Goal: Information Seeking & Learning: Learn about a topic

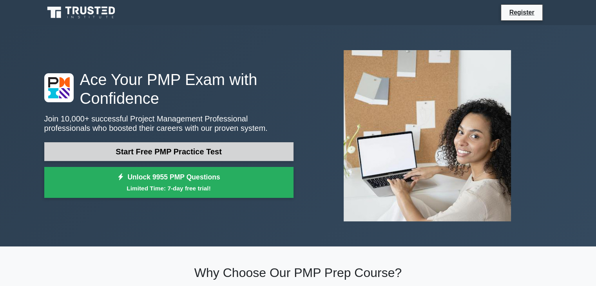
click at [169, 153] on link "Start Free PMP Practice Test" at bounding box center [168, 151] width 249 height 19
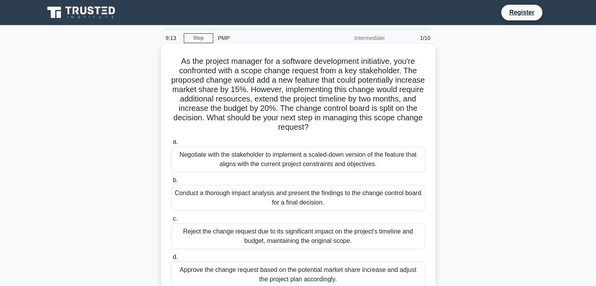
click at [358, 159] on div "Negotiate with the stakeholder to implement a scaled-down version of the featur…" at bounding box center [298, 160] width 254 height 26
click at [171, 145] on input "a. Negotiate with the stakeholder to implement a scaled-down version of the fea…" at bounding box center [171, 142] width 0 height 5
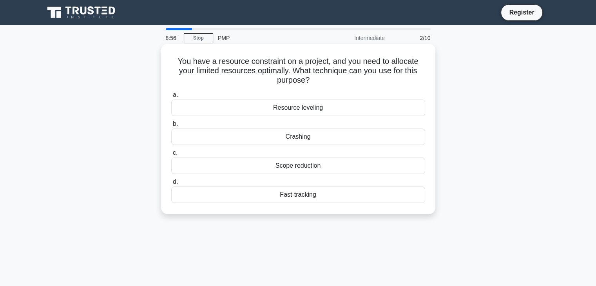
click at [351, 110] on div "Resource leveling" at bounding box center [298, 108] width 254 height 16
click at [171, 98] on input "a. Resource leveling" at bounding box center [171, 95] width 0 height 5
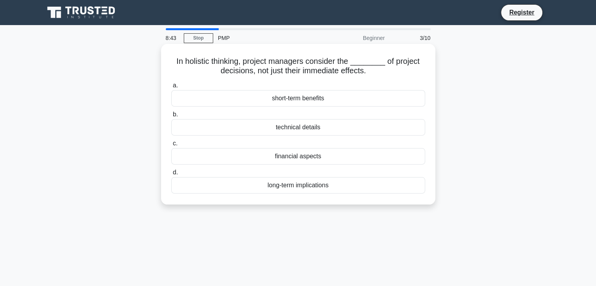
click at [319, 186] on div "long-term implications" at bounding box center [298, 185] width 254 height 16
click at [171, 175] on input "d. long-term implications" at bounding box center [171, 172] width 0 height 5
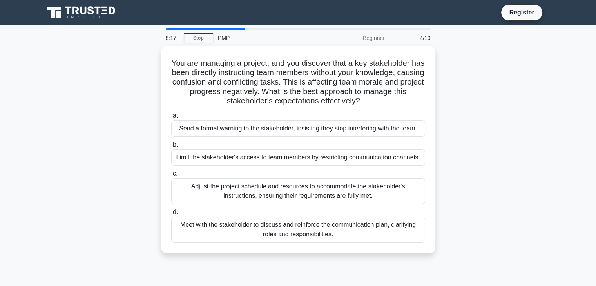
click at [319, 186] on div "Adjust the project schedule and resources to accommodate the stakeholder's inst…" at bounding box center [298, 191] width 254 height 26
click at [171, 176] on input "c. Adjust the project schedule and resources to accommodate the stakeholder's i…" at bounding box center [171, 173] width 0 height 5
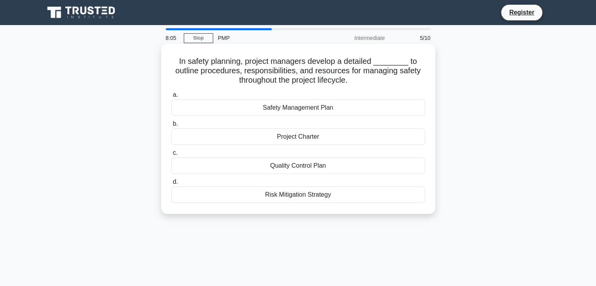
click at [344, 113] on div "Safety Management Plan" at bounding box center [298, 108] width 254 height 16
click at [171, 98] on input "a. Safety Management Plan" at bounding box center [171, 95] width 0 height 5
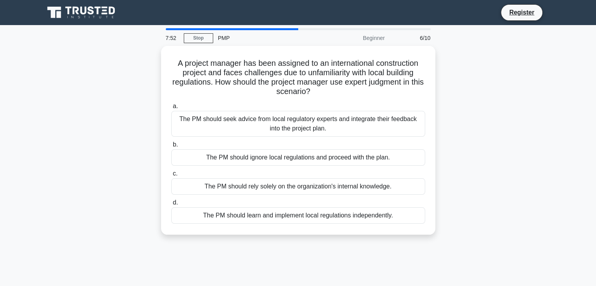
click at [344, 113] on div "The PM should seek advice from local regulatory experts and integrate their fee…" at bounding box center [298, 124] width 254 height 26
click at [171, 109] on input "a. The PM should seek advice from local regulatory experts and integrate their …" at bounding box center [171, 106] width 0 height 5
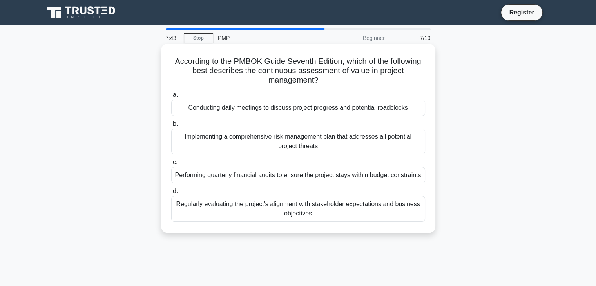
click at [307, 142] on div "Implementing a comprehensive risk management plan that addresses all potential …" at bounding box center [298, 142] width 254 height 26
click at [171, 127] on input "b. Implementing a comprehensive risk management plan that addresses all potenti…" at bounding box center [171, 124] width 0 height 5
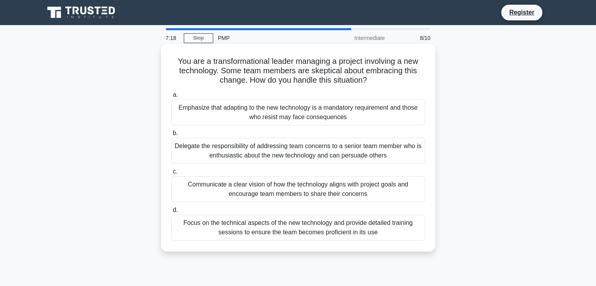
click at [270, 191] on div "Communicate a clear vision of how the technology aligns with project goals and …" at bounding box center [298, 189] width 254 height 26
click at [171, 175] on input "c. Communicate a clear vision of how the technology aligns with project goals a…" at bounding box center [171, 171] width 0 height 5
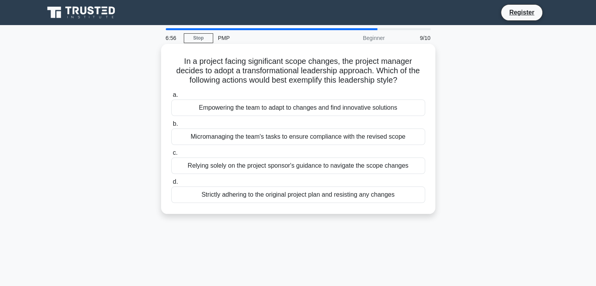
click at [343, 112] on div "Empowering the team to adapt to changes and find innovative solutions" at bounding box center [298, 108] width 254 height 16
click at [171, 98] on input "a. Empowering the team to adapt to changes and find innovative solutions" at bounding box center [171, 95] width 0 height 5
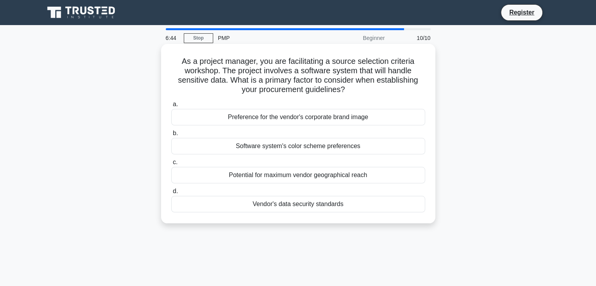
click at [325, 147] on div "Software system's color scheme preferences" at bounding box center [298, 146] width 254 height 16
click at [171, 136] on input "b. Software system's color scheme preferences" at bounding box center [171, 133] width 0 height 5
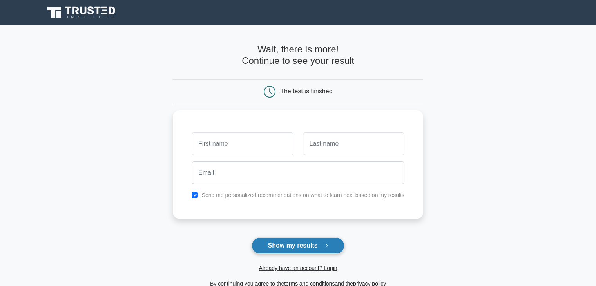
click at [282, 244] on button "Show my results" at bounding box center [298, 246] width 93 height 16
click at [242, 154] on div at bounding box center [242, 141] width 111 height 29
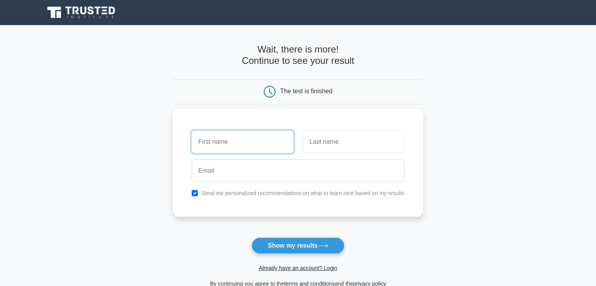
click at [243, 146] on input "text" at bounding box center [243, 142] width 102 height 23
type input "Bri"
click at [314, 150] on input "text" at bounding box center [354, 142] width 102 height 23
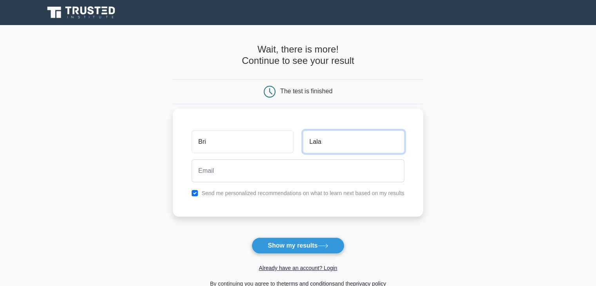
type input "Lala"
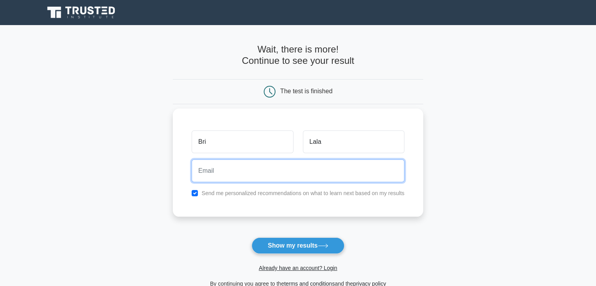
click at [306, 170] on input "email" at bounding box center [298, 171] width 213 height 23
type input "sethumkhwanazi08@gmail.com"
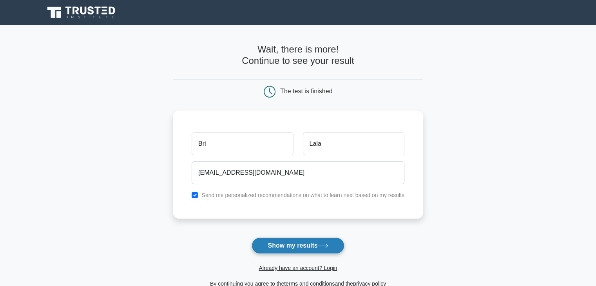
click at [309, 239] on button "Show my results" at bounding box center [298, 246] width 93 height 16
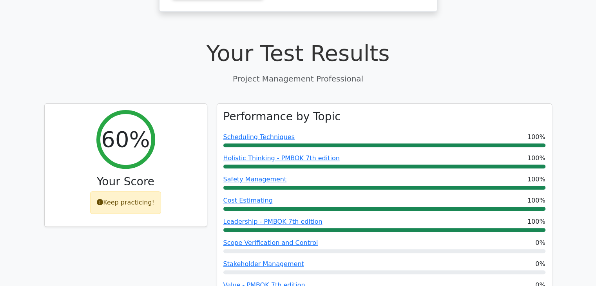
scroll to position [500, 0]
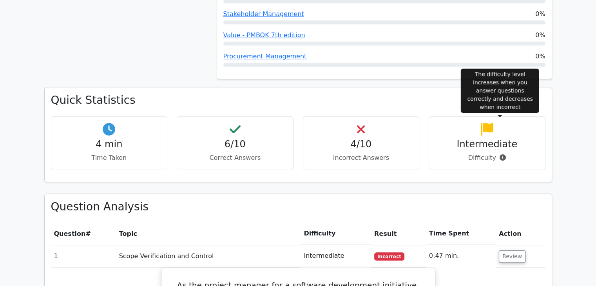
click at [502, 155] on icon at bounding box center [503, 158] width 6 height 6
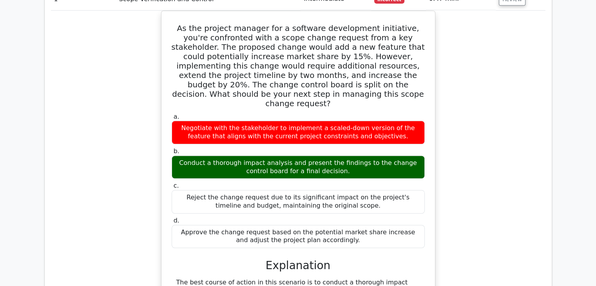
scroll to position [507, 0]
